Goal: Information Seeking & Learning: Learn about a topic

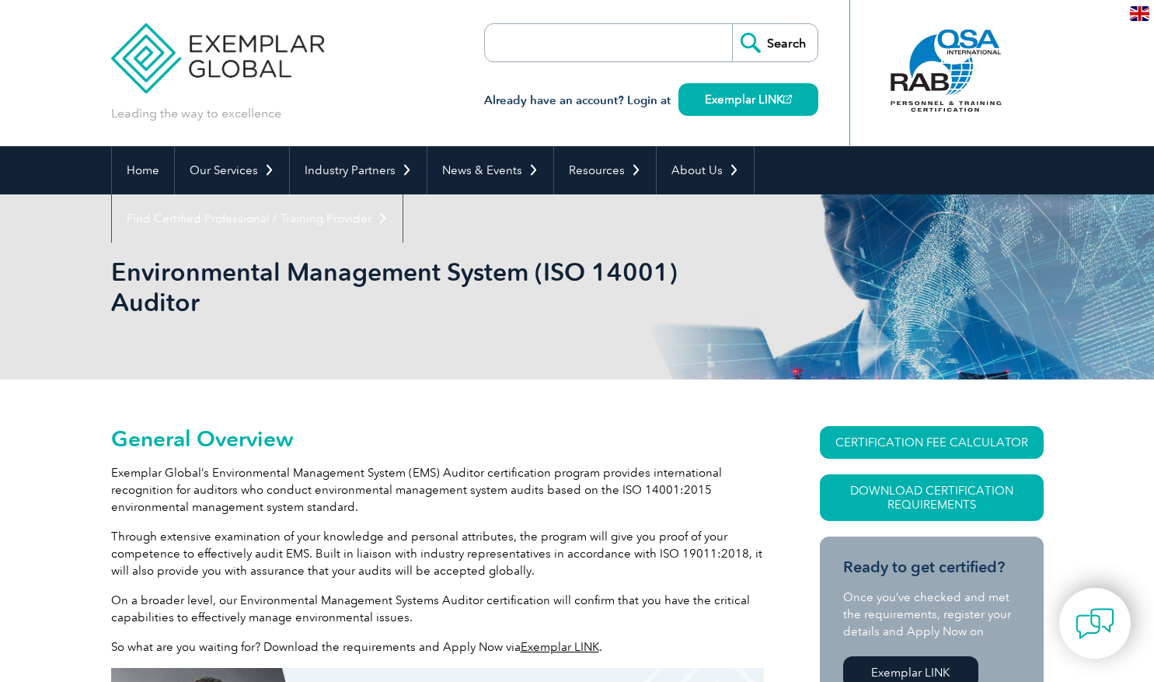
click at [952, 75] on div at bounding box center [946, 71] width 155 height 86
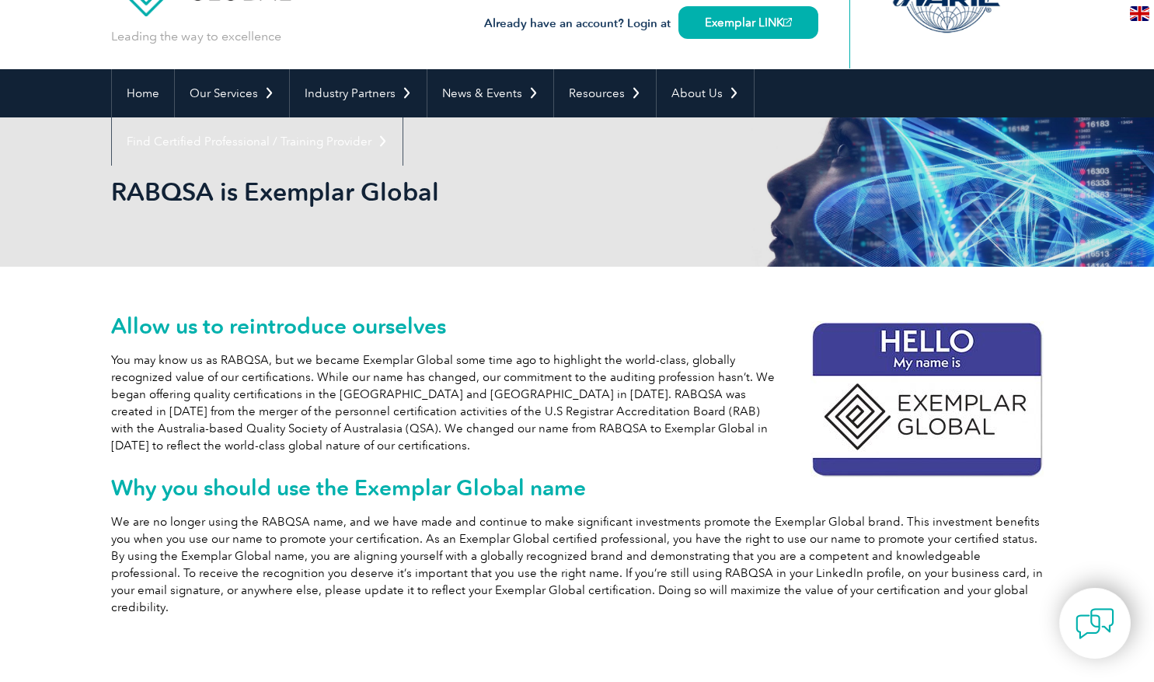
scroll to position [155, 0]
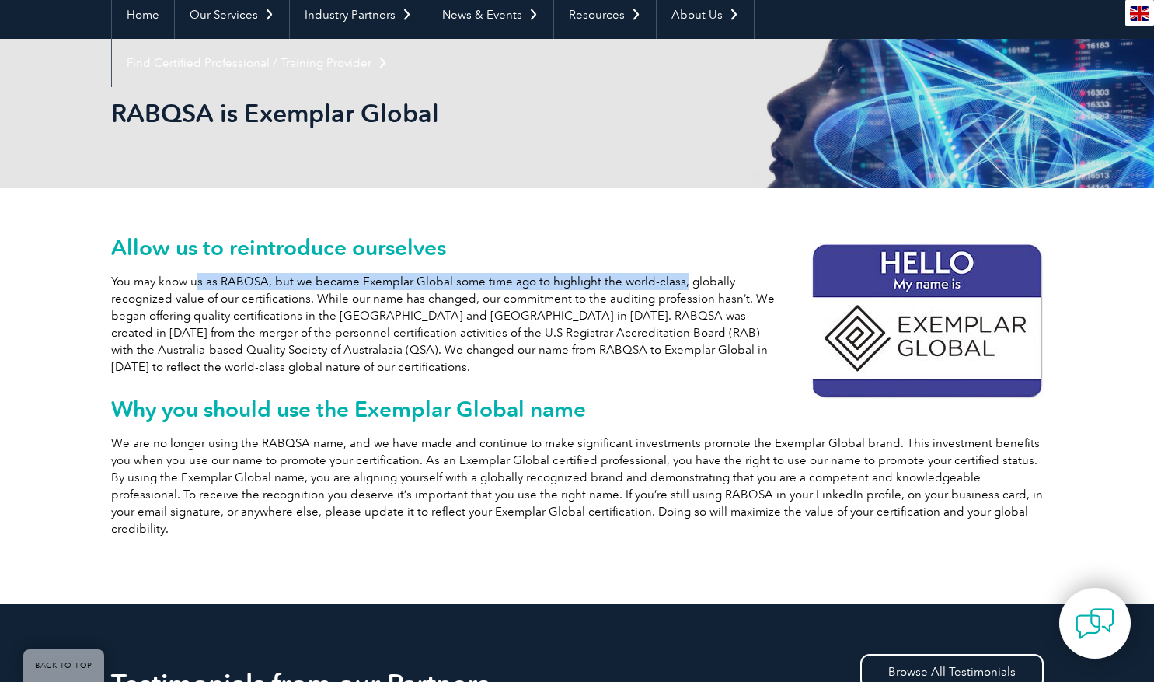
drag, startPoint x: 199, startPoint y: 281, endPoint x: 678, endPoint y: 288, distance: 478.9
click at [678, 288] on p "You may know us as RABQSA, but we became Exemplar Global some time ago to highl…" at bounding box center [577, 324] width 933 height 103
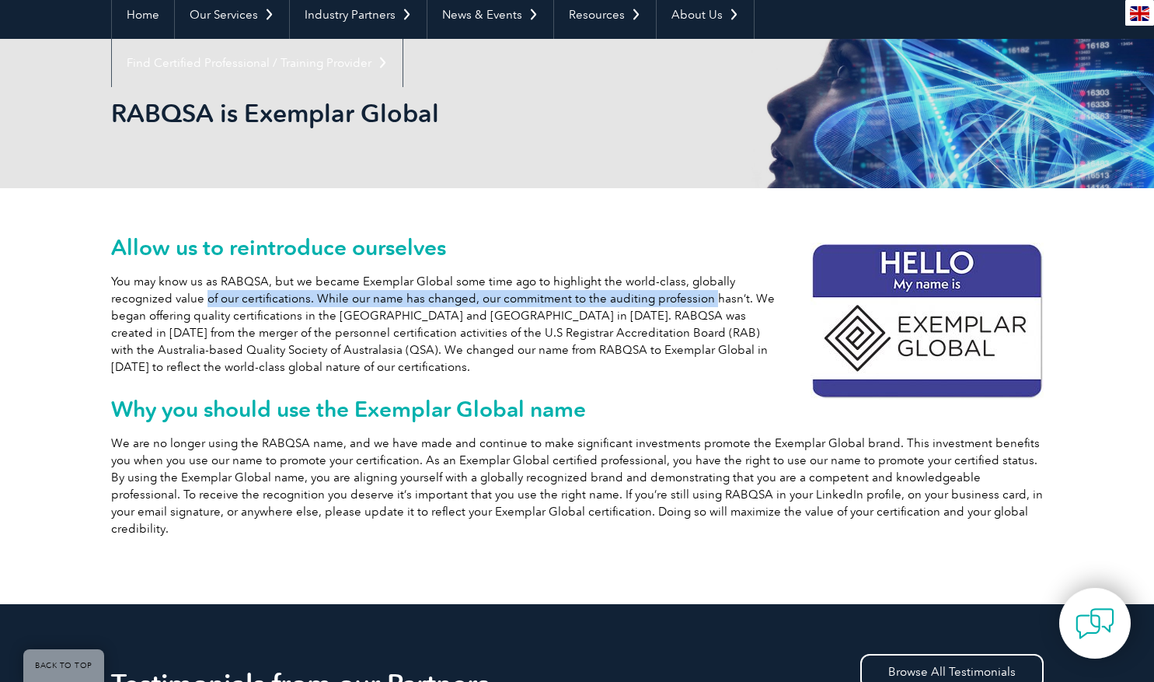
drag, startPoint x: 222, startPoint y: 300, endPoint x: 706, endPoint y: 300, distance: 484.3
click at [706, 300] on p "You may know us as RABQSA, but we became Exemplar Global some time ago to highl…" at bounding box center [577, 324] width 933 height 103
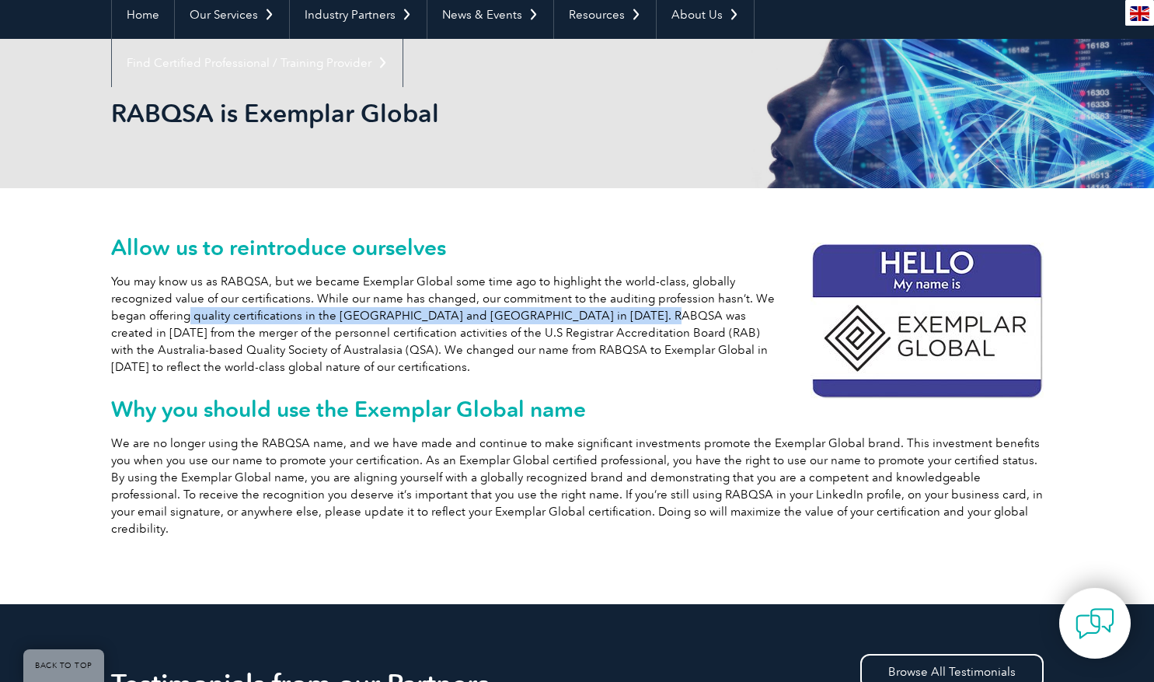
drag, startPoint x: 190, startPoint y: 317, endPoint x: 620, endPoint y: 317, distance: 429.1
click at [620, 317] on p "You may know us as RABQSA, but we became Exemplar Global some time ago to highl…" at bounding box center [577, 324] width 933 height 103
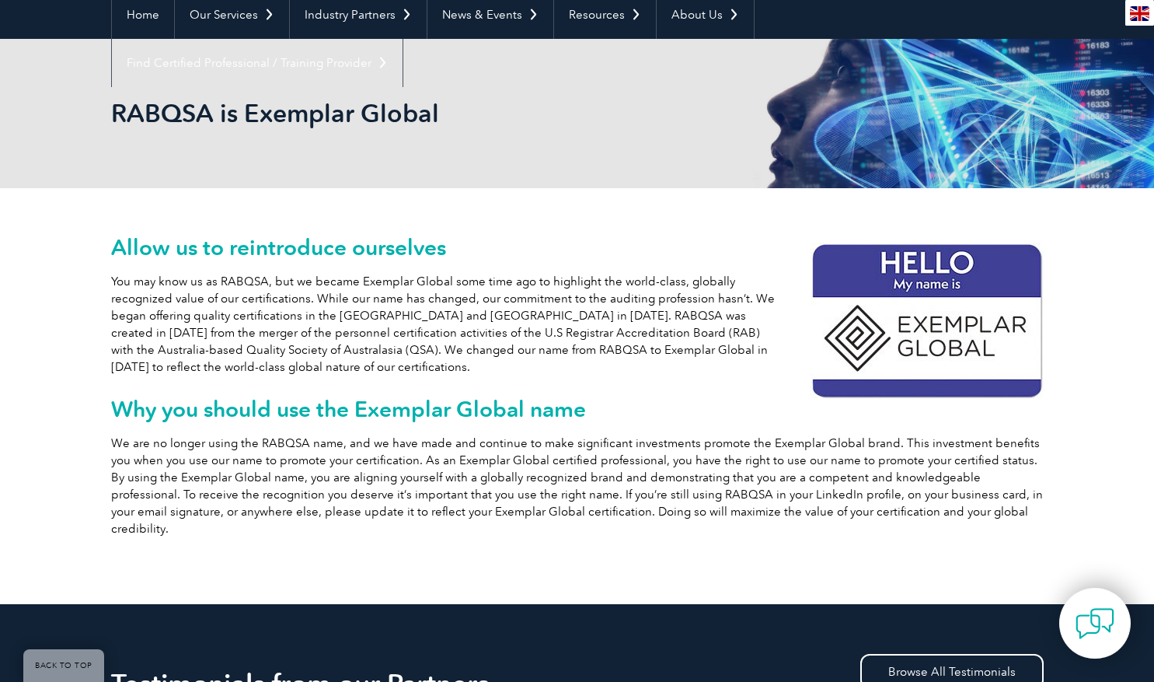
drag, startPoint x: 620, startPoint y: 317, endPoint x: 581, endPoint y: 349, distance: 49.7
click at [581, 349] on p "You may know us as RABQSA, but we became Exemplar Global some time ago to highl…" at bounding box center [577, 324] width 933 height 103
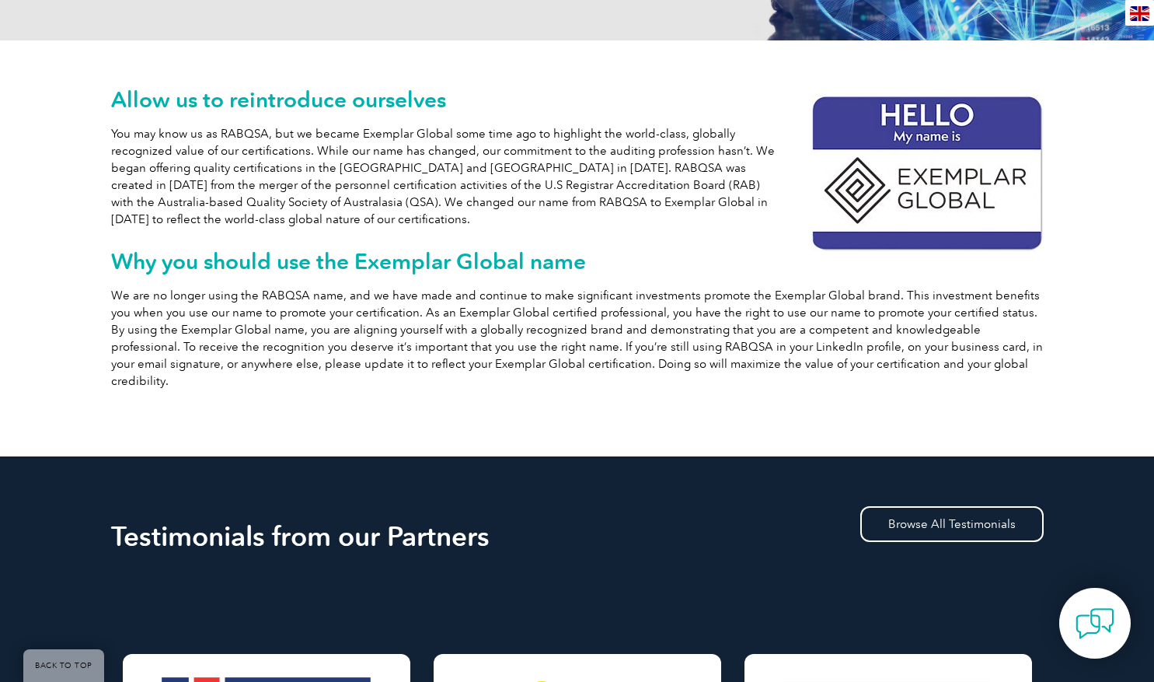
scroll to position [311, 0]
